Goal: Find specific page/section: Find specific page/section

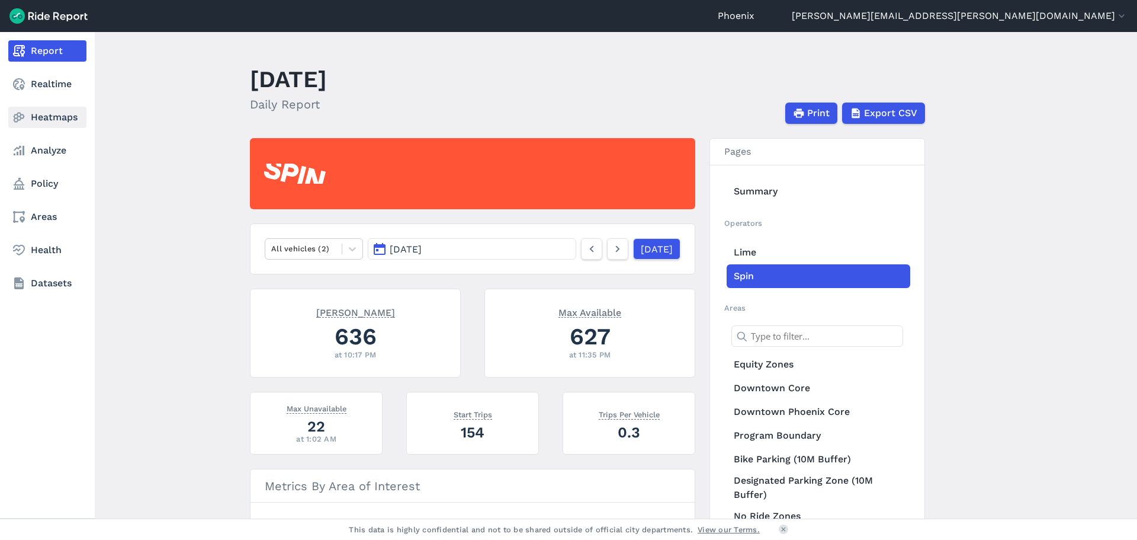
click at [62, 114] on link "Heatmaps" at bounding box center [47, 117] width 78 height 21
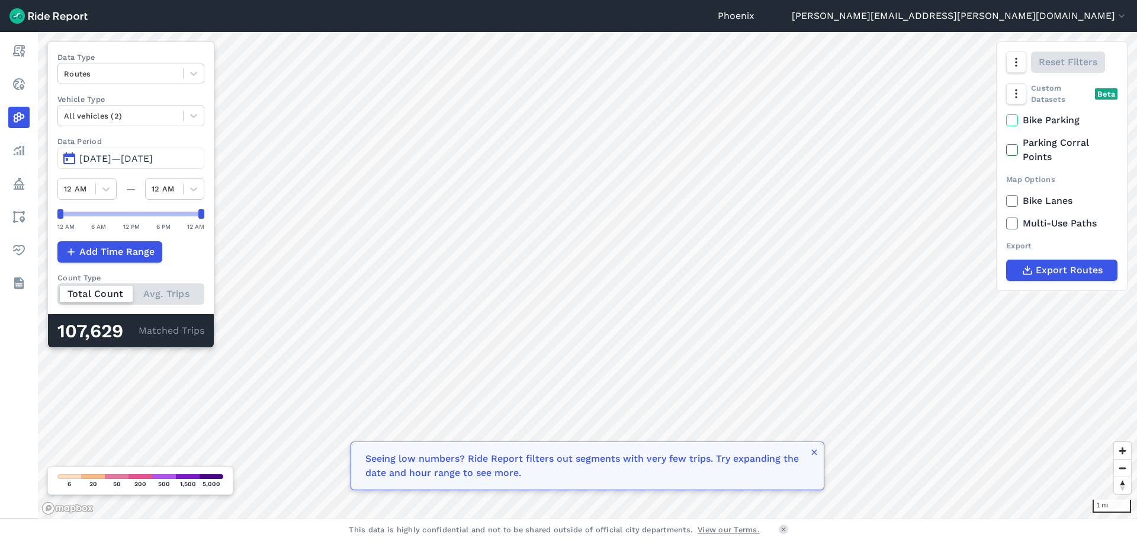
click at [90, 158] on span "[DATE]—[DATE]" at bounding box center [115, 158] width 73 height 11
click at [116, 157] on span "[DATE]—[DATE]" at bounding box center [115, 158] width 73 height 11
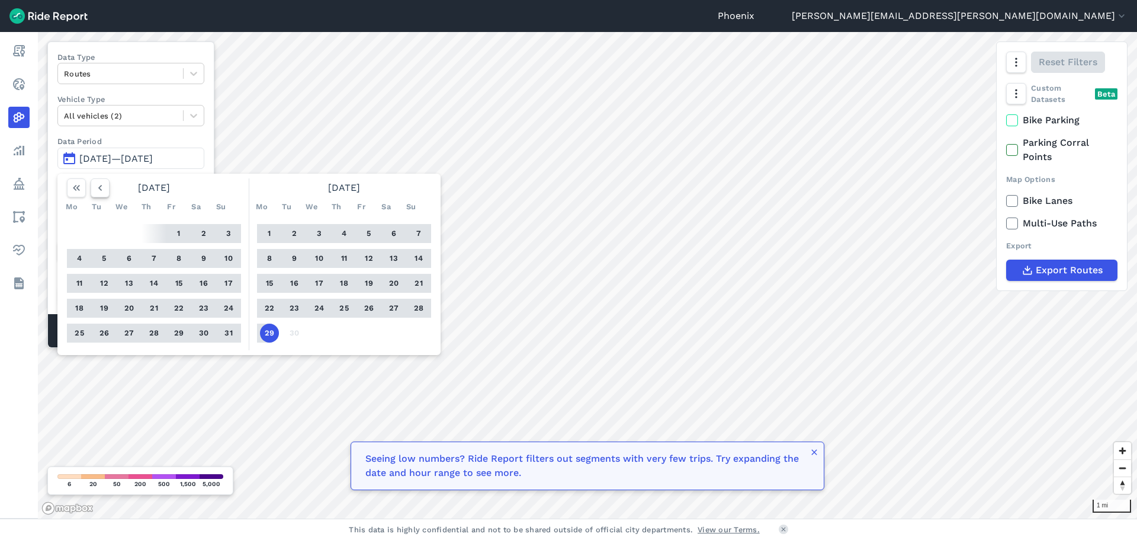
click at [102, 187] on icon "button" at bounding box center [100, 188] width 12 height 12
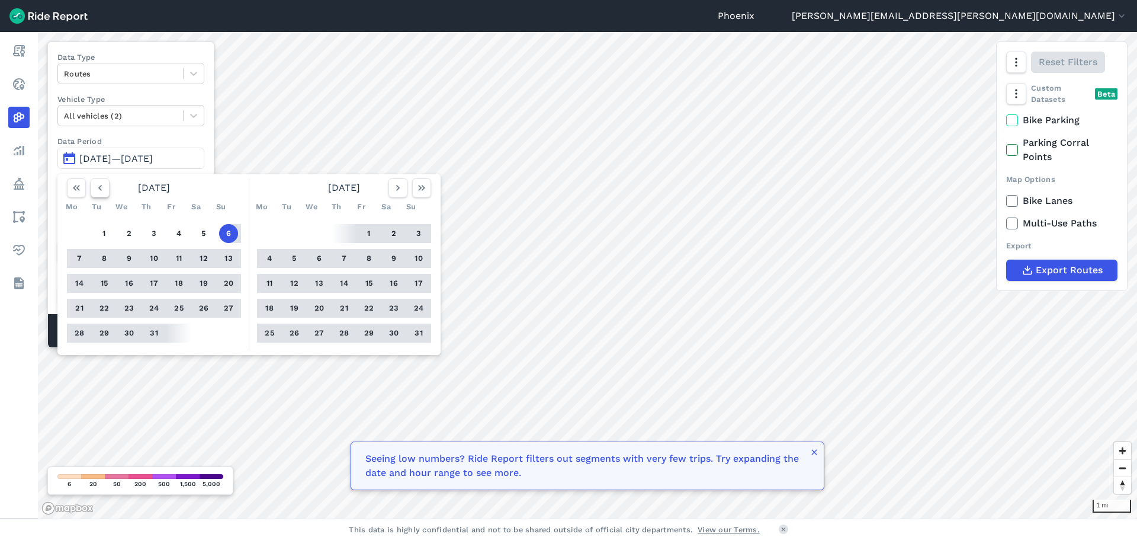
click at [102, 187] on icon "button" at bounding box center [100, 188] width 12 height 12
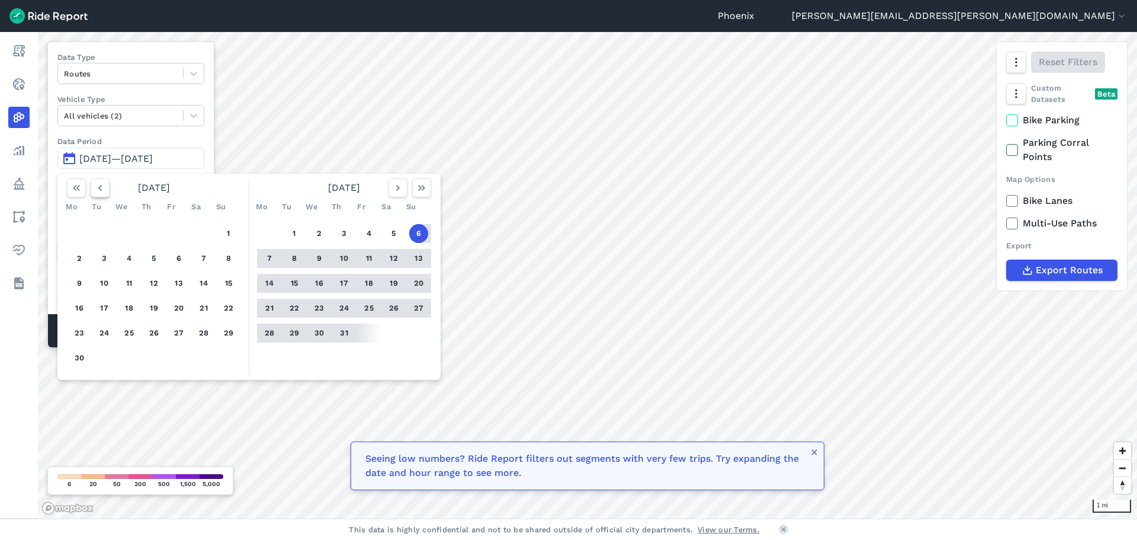
click at [102, 187] on icon "button" at bounding box center [100, 188] width 12 height 12
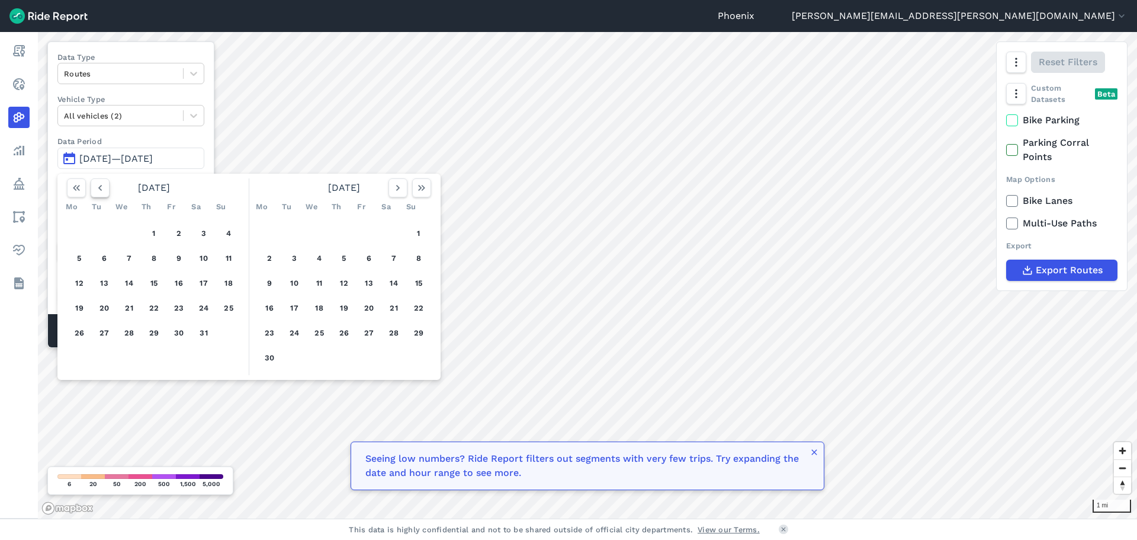
click at [104, 191] on icon "button" at bounding box center [100, 188] width 12 height 12
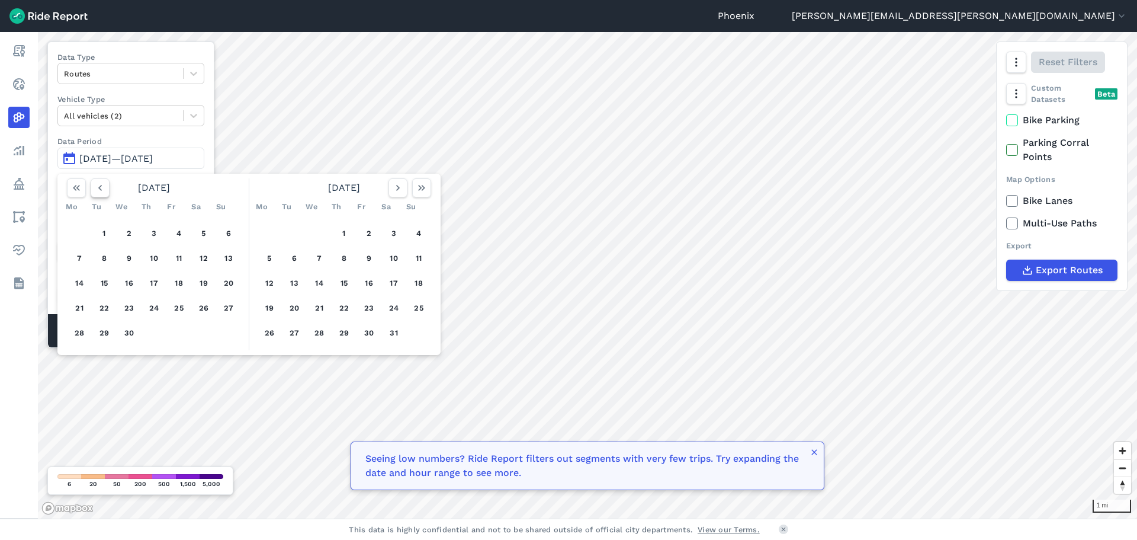
click at [101, 188] on icon "button" at bounding box center [100, 188] width 12 height 12
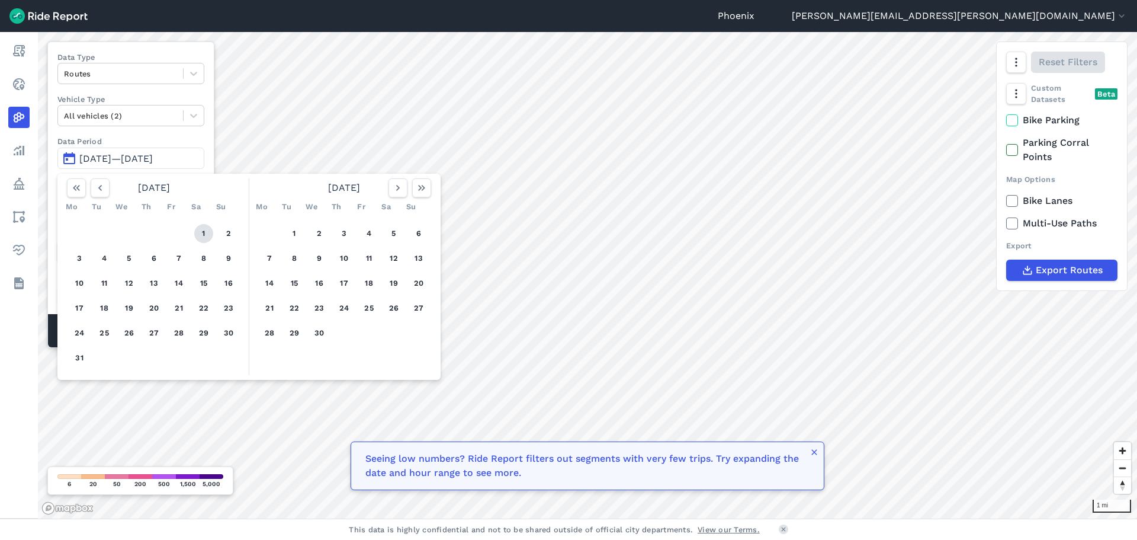
click at [200, 236] on button "1" at bounding box center [203, 233] width 19 height 19
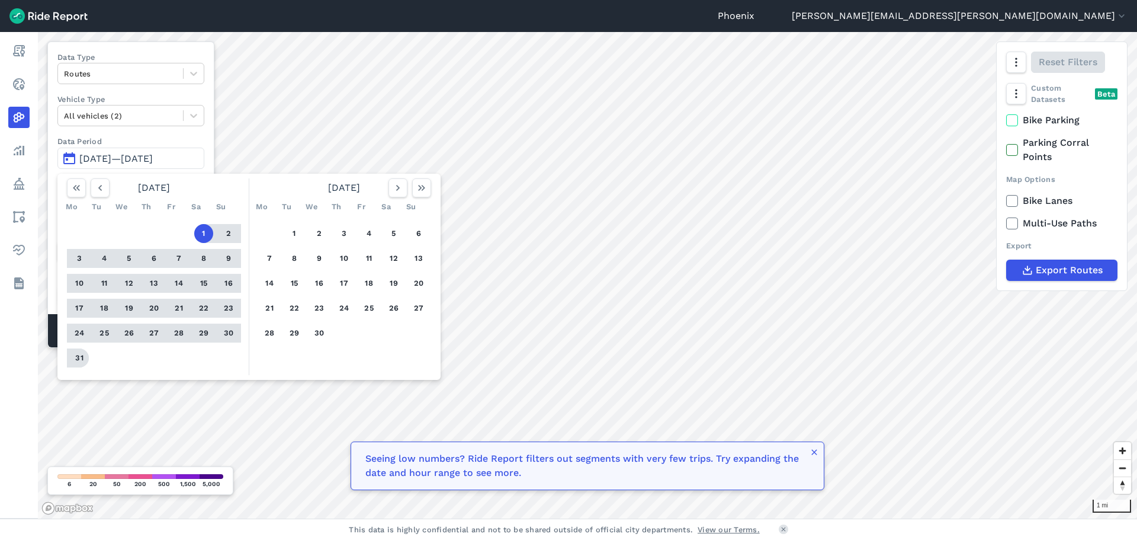
click at [76, 326] on button "31" at bounding box center [79, 357] width 19 height 19
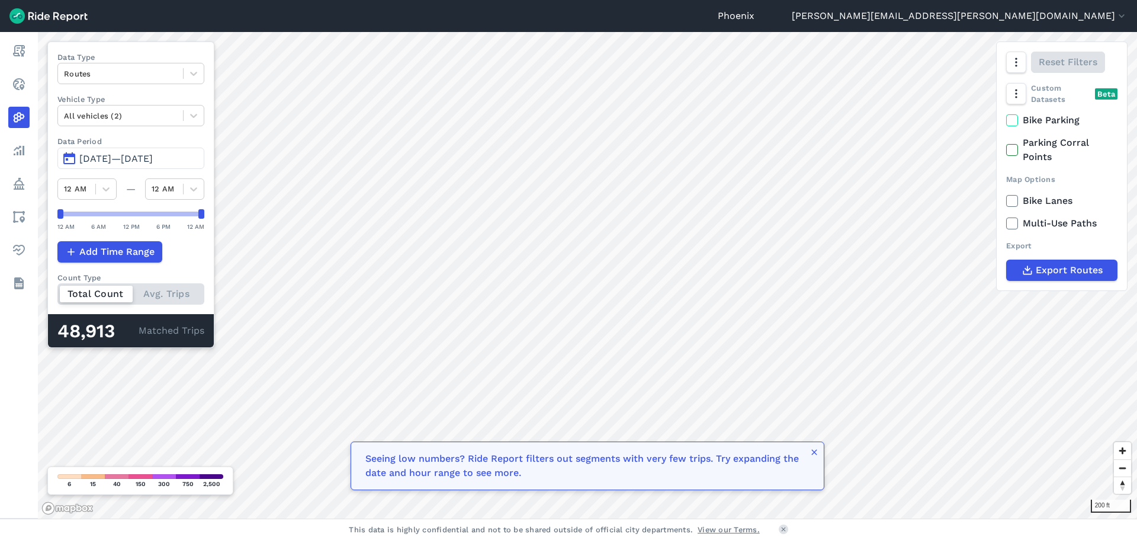
click at [572, 326] on div "Phoenix [EMAIL_ADDRESS][PERSON_NAME][DOMAIN_NAME] Settings Terms Sign Out Repor…" at bounding box center [568, 270] width 1137 height 540
